Goal: Transaction & Acquisition: Book appointment/travel/reservation

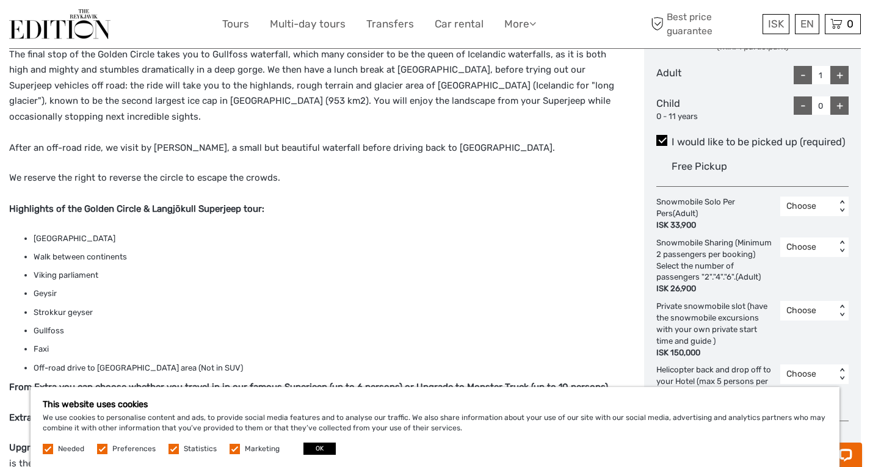
scroll to position [549, 0]
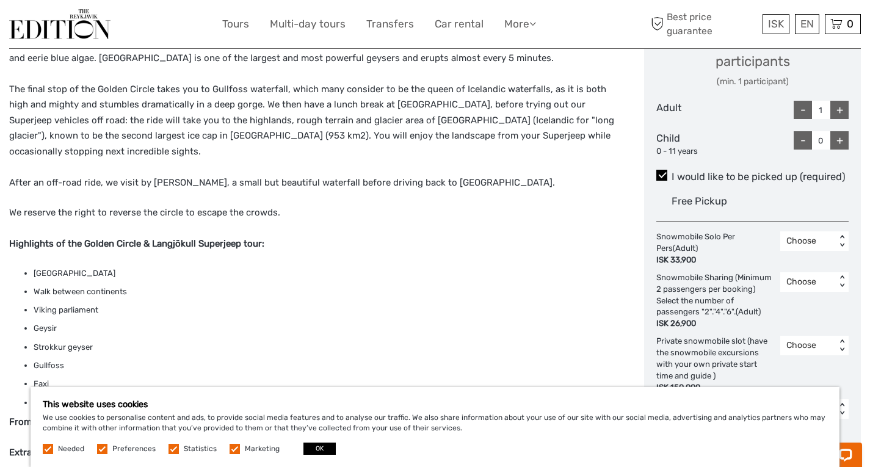
click at [847, 112] on div "+" at bounding box center [839, 110] width 18 height 18
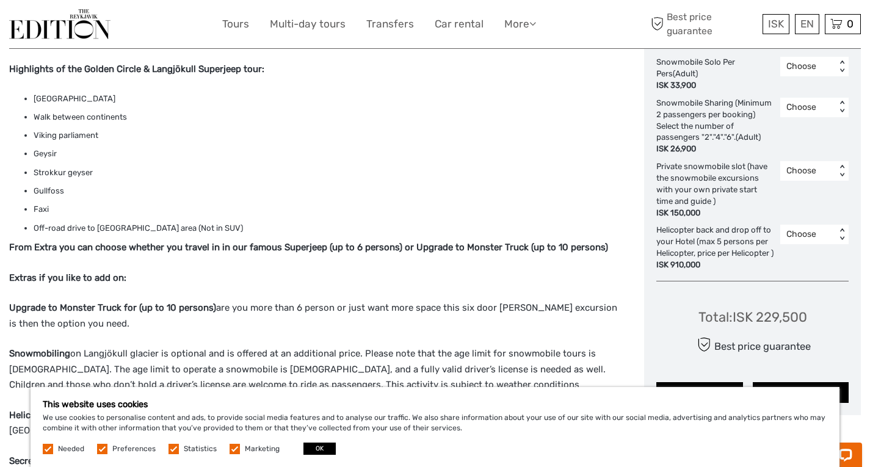
scroll to position [794, 0]
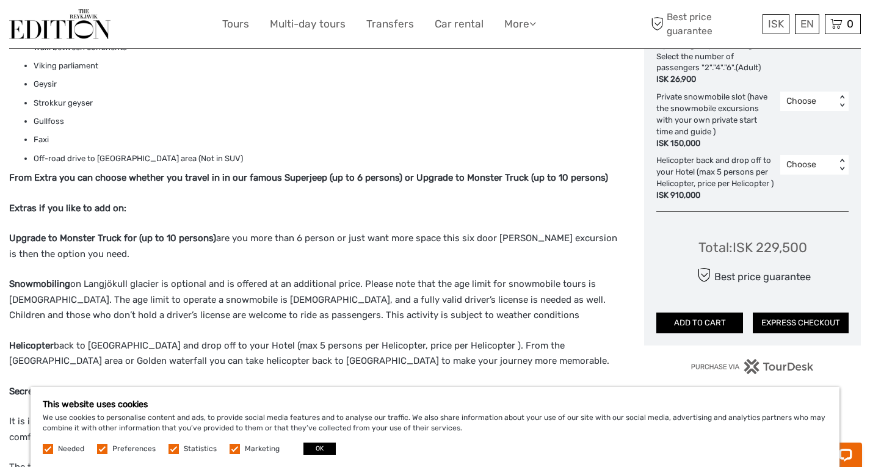
click at [741, 183] on div "Helicopter back and drop off to your Hotel (max 5 persons per Helicopter, price…" at bounding box center [718, 178] width 124 height 46
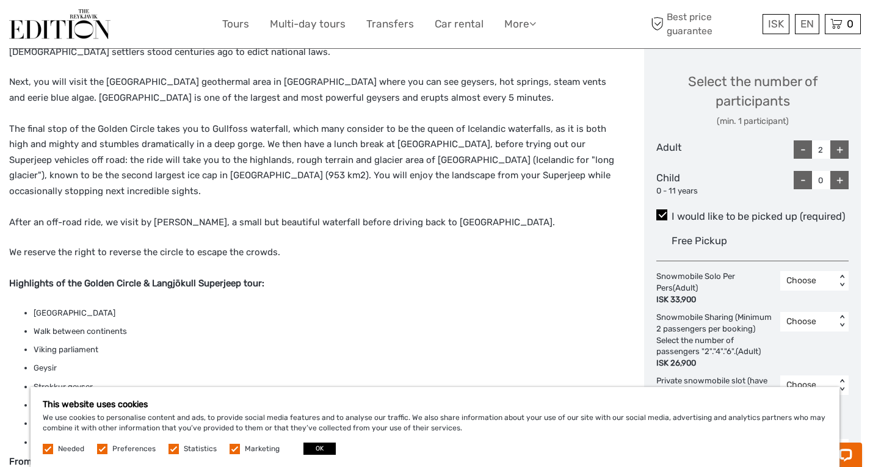
scroll to position [488, 0]
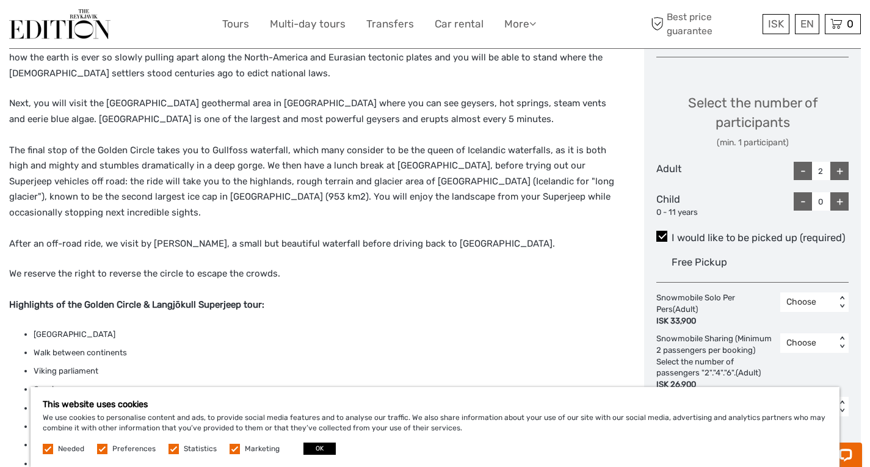
click at [801, 174] on div "-" at bounding box center [803, 171] width 18 height 18
type input "1"
click at [730, 231] on label "I would like to be picked up (required)" at bounding box center [752, 238] width 192 height 15
click at [671, 233] on input "I would like to be picked up (required)" at bounding box center [671, 233] width 0 height 0
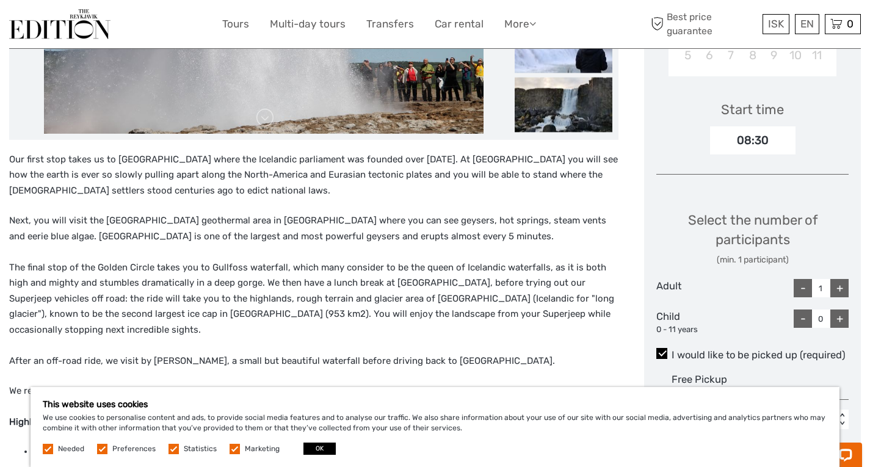
scroll to position [305, 0]
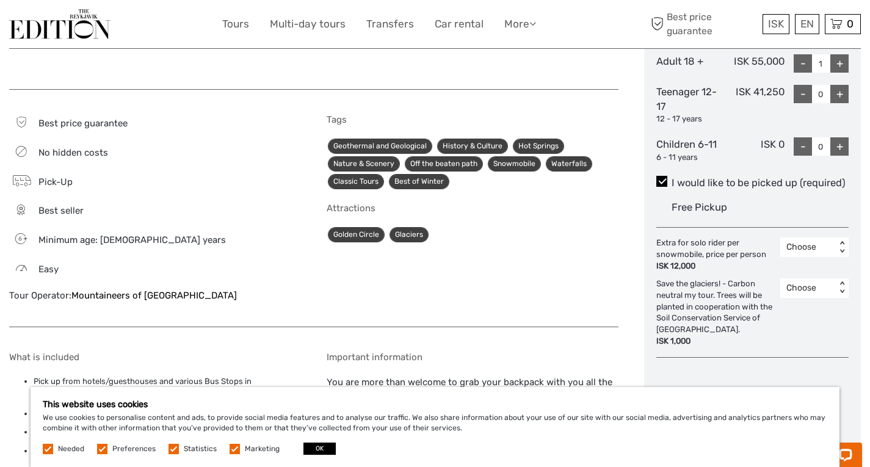
scroll to position [610, 0]
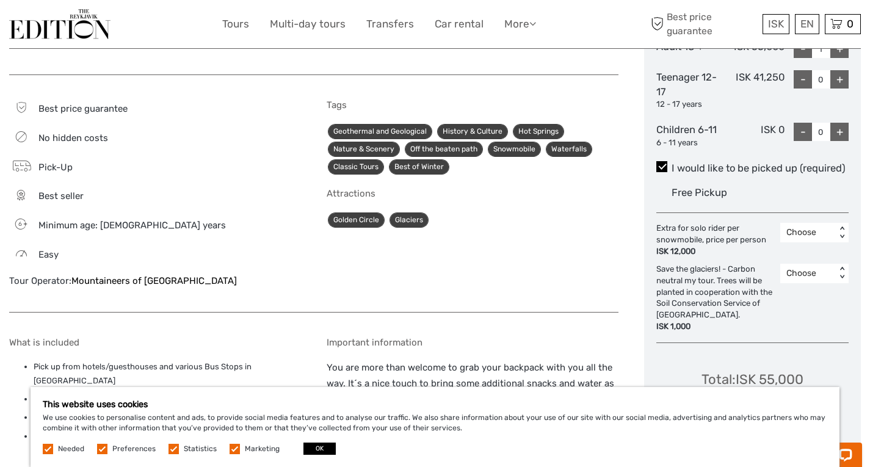
click at [844, 234] on div "< >" at bounding box center [842, 232] width 10 height 13
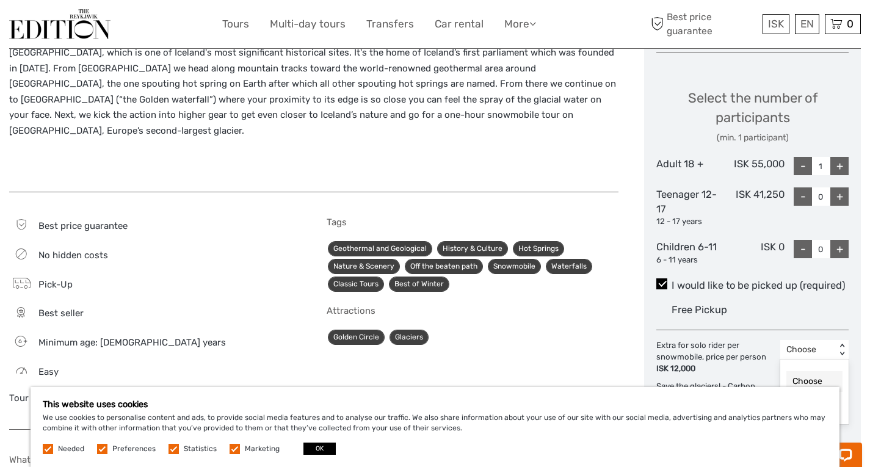
scroll to position [488, 0]
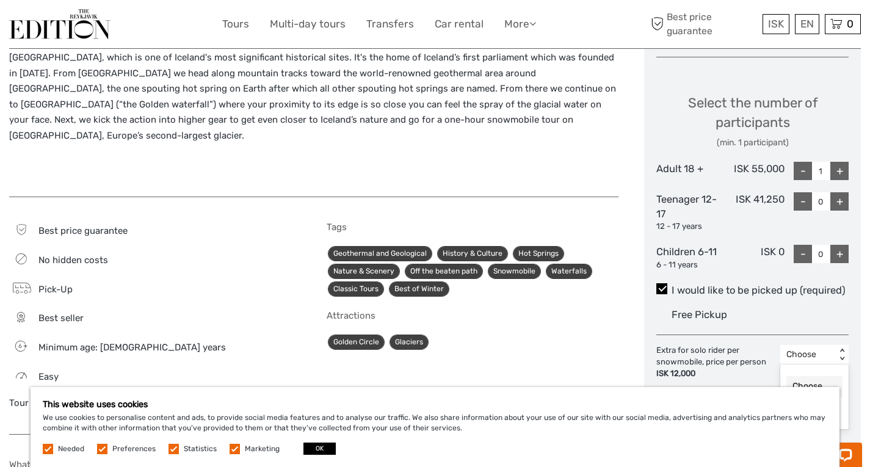
click at [840, 173] on div "+" at bounding box center [839, 171] width 18 height 18
type input "2"
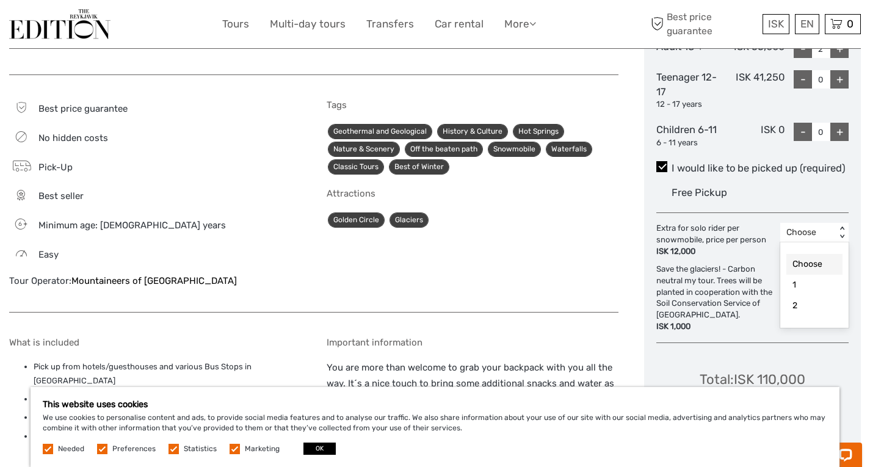
click at [812, 232] on div "Choose" at bounding box center [807, 232] width 43 height 12
click at [796, 305] on div "2" at bounding box center [814, 305] width 56 height 21
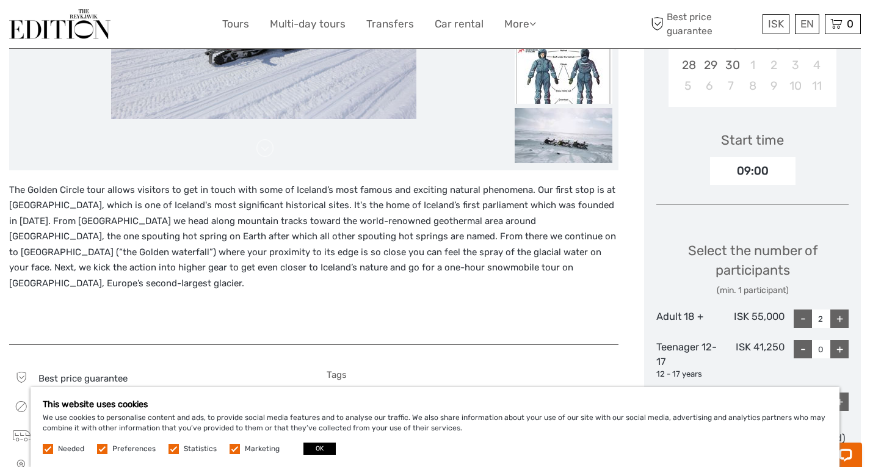
scroll to position [61, 0]
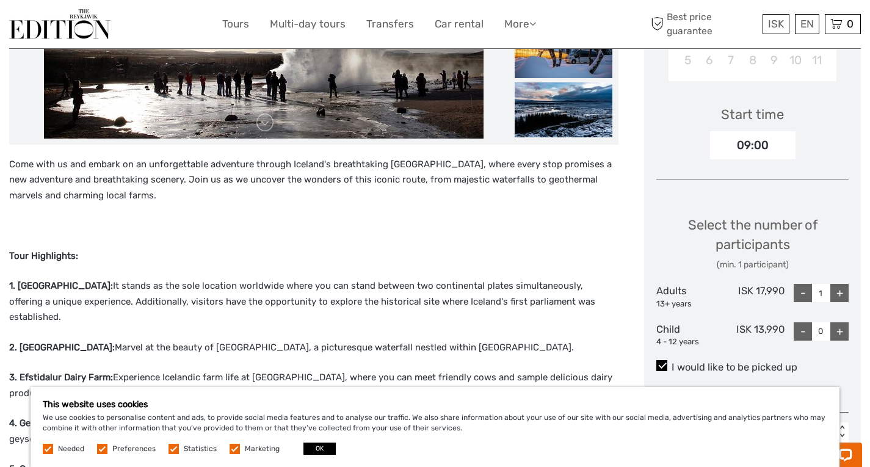
scroll to position [427, 0]
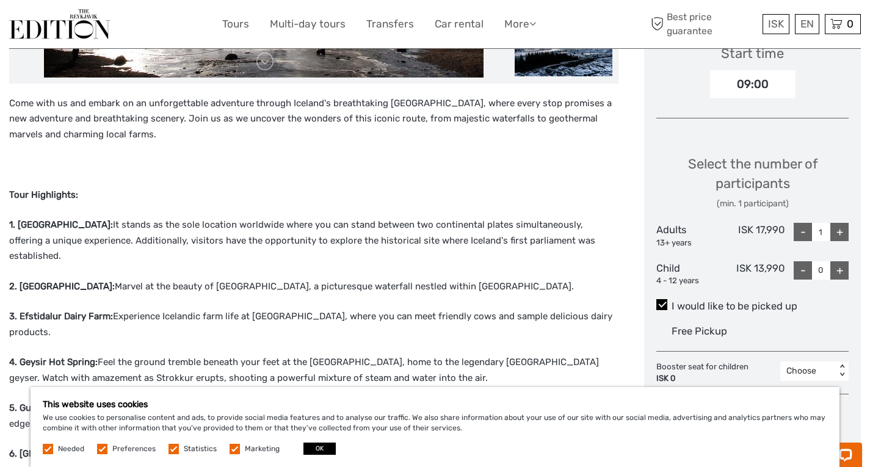
click at [836, 228] on div "+" at bounding box center [839, 232] width 18 height 18
type input "2"
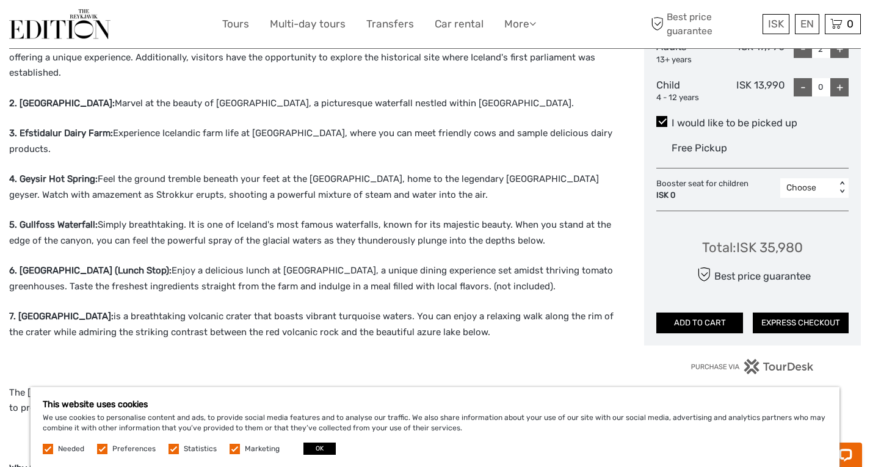
scroll to position [549, 0]
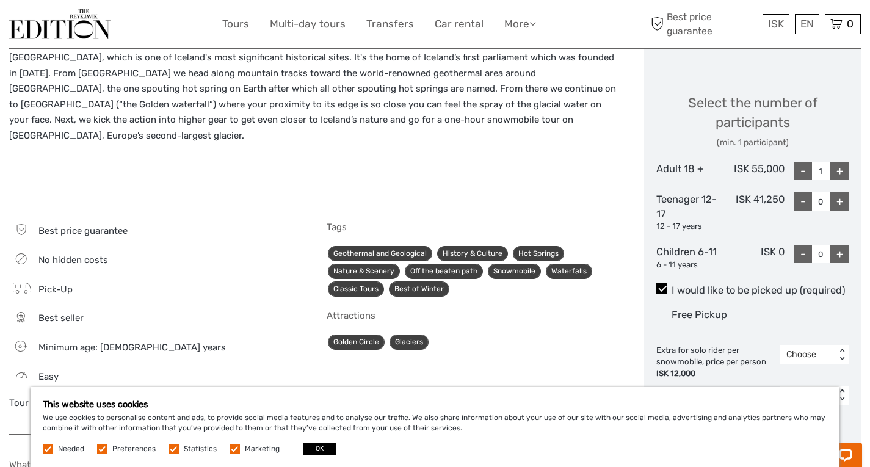
scroll to position [305, 0]
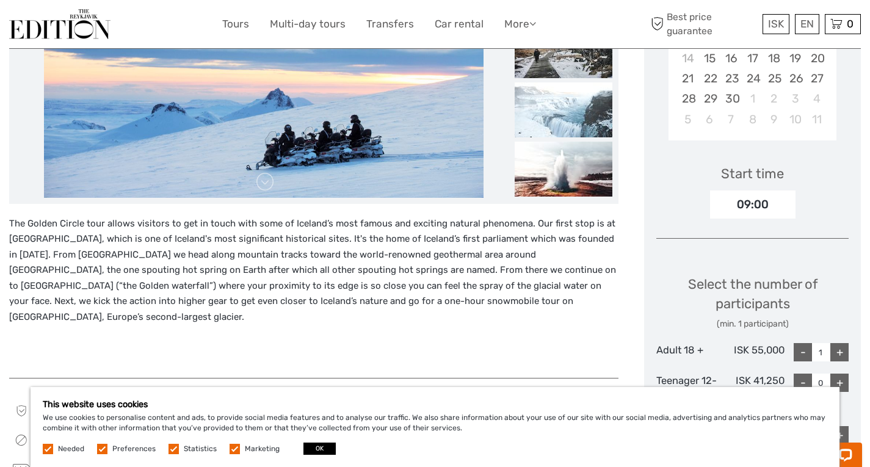
scroll to position [305, 0]
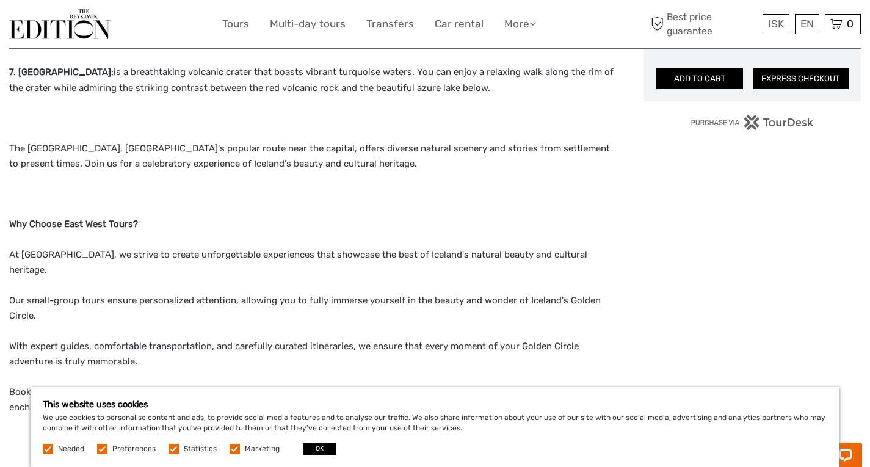
scroll to position [671, 0]
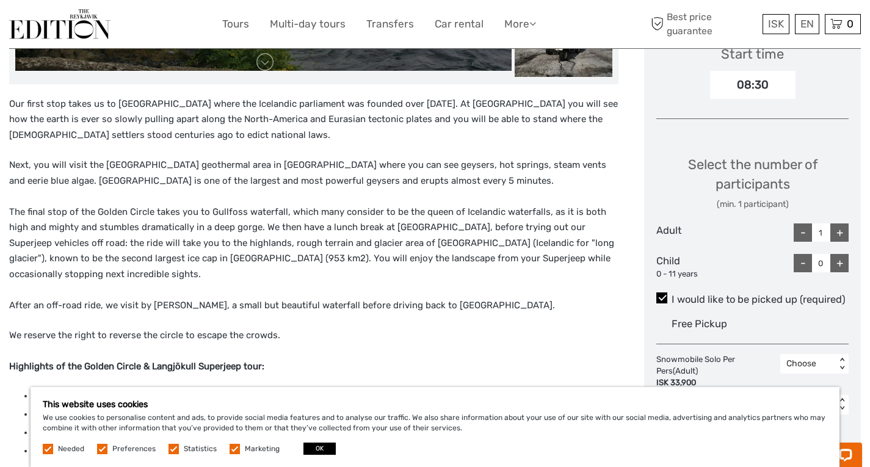
scroll to position [427, 0]
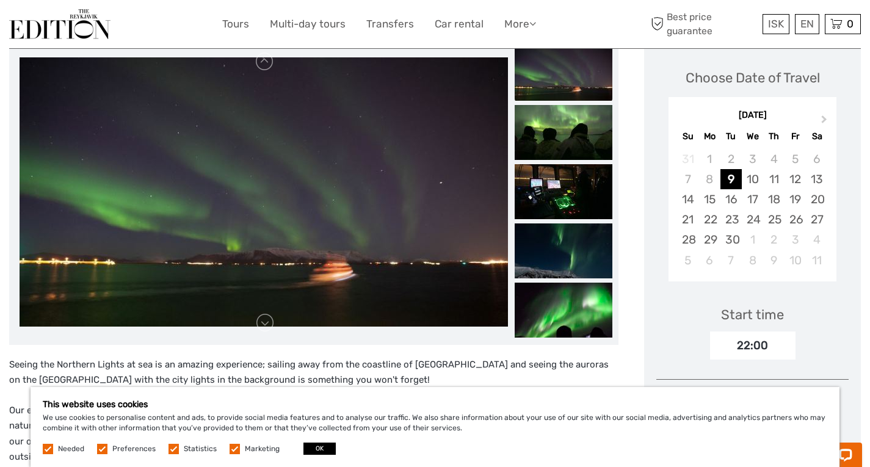
scroll to position [183, 0]
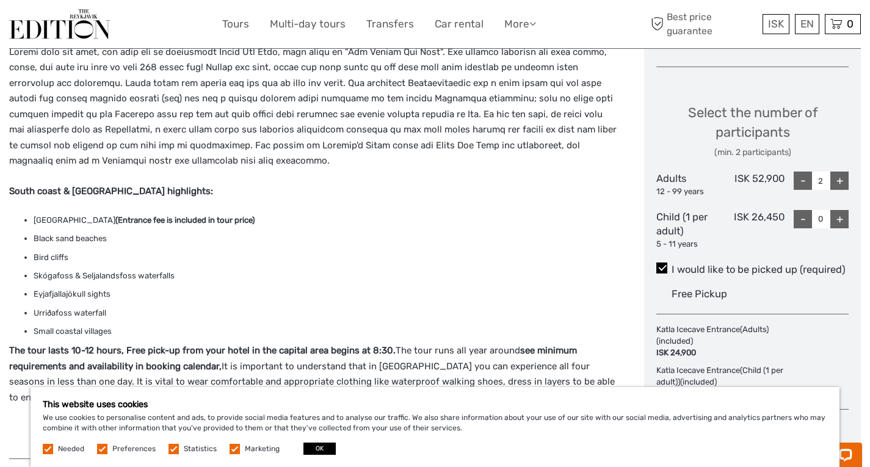
scroll to position [427, 0]
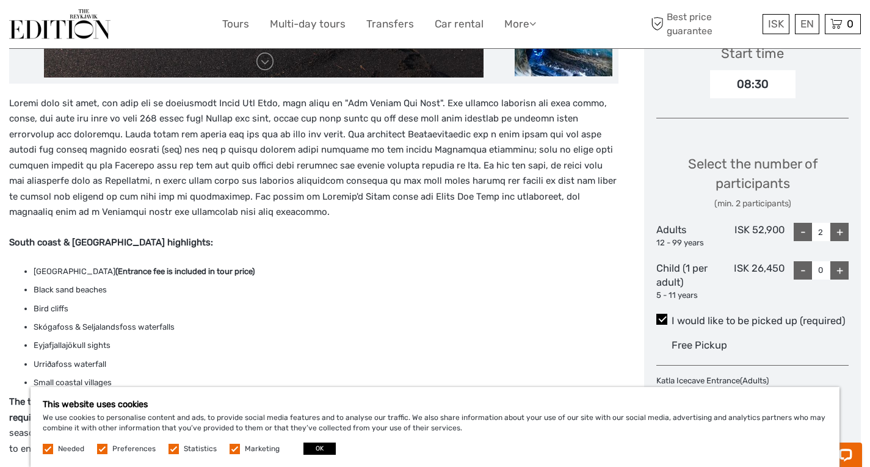
click at [805, 233] on div "-" at bounding box center [803, 232] width 18 height 18
type input "1"
click at [631, 278] on div "South coast & Katla Ice Cave highlights: Katla Ice Cave (Entrance fee is includ…" at bounding box center [326, 296] width 635 height 1037
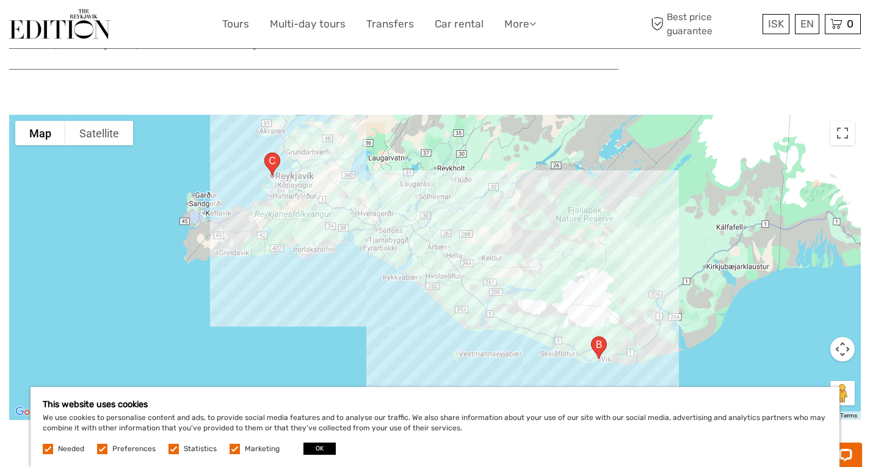
scroll to position [1404, 0]
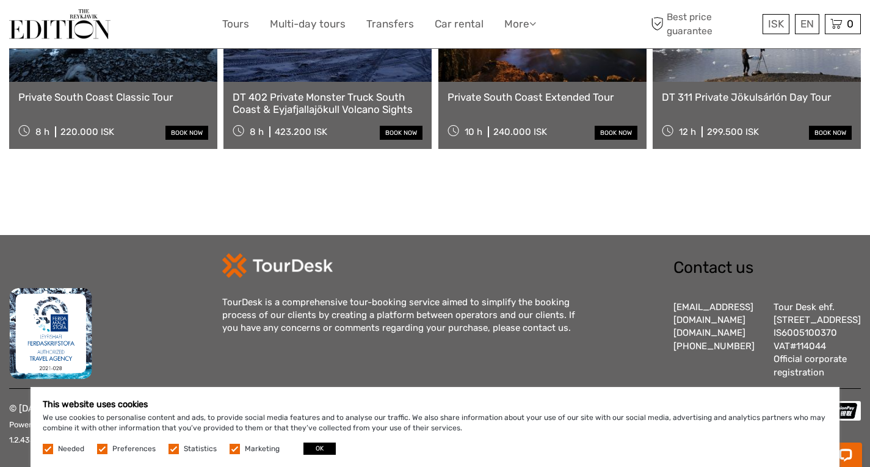
scroll to position [1372, 0]
